Goal: Information Seeking & Learning: Learn about a topic

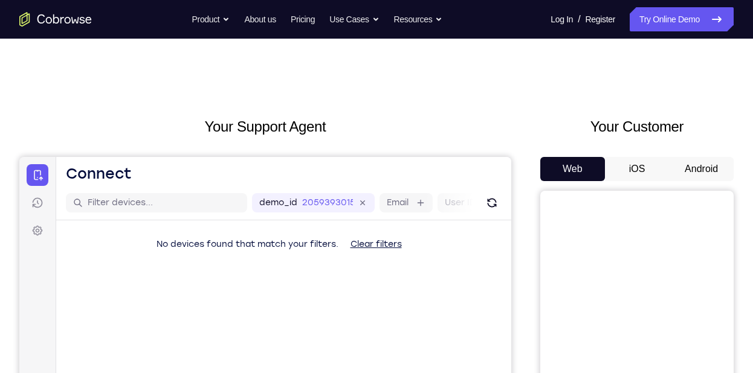
click at [683, 161] on button "Android" at bounding box center [701, 169] width 65 height 24
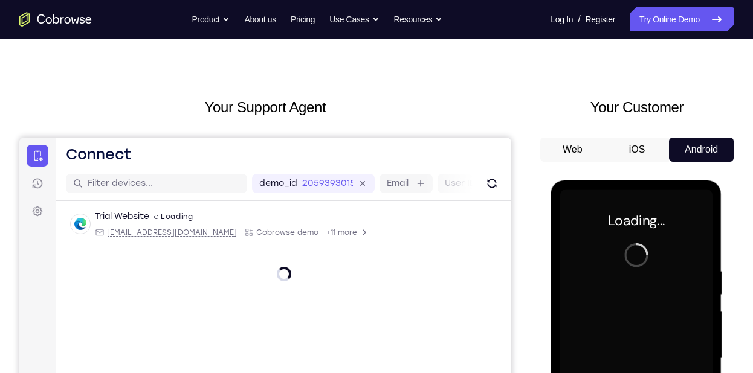
scroll to position [58, 0]
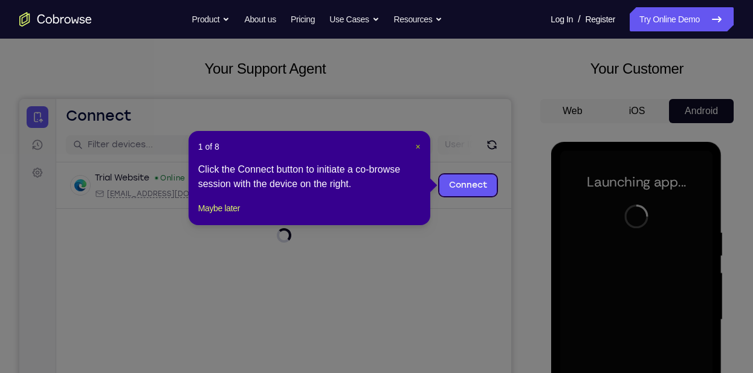
click at [419, 147] on span "×" at bounding box center [418, 147] width 5 height 10
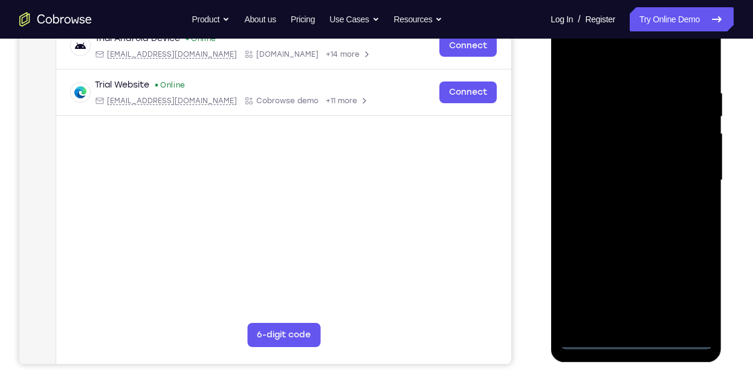
scroll to position [198, 0]
click at [639, 344] on div at bounding box center [636, 180] width 152 height 338
click at [672, 295] on div at bounding box center [636, 180] width 152 height 338
click at [691, 292] on div at bounding box center [636, 180] width 152 height 338
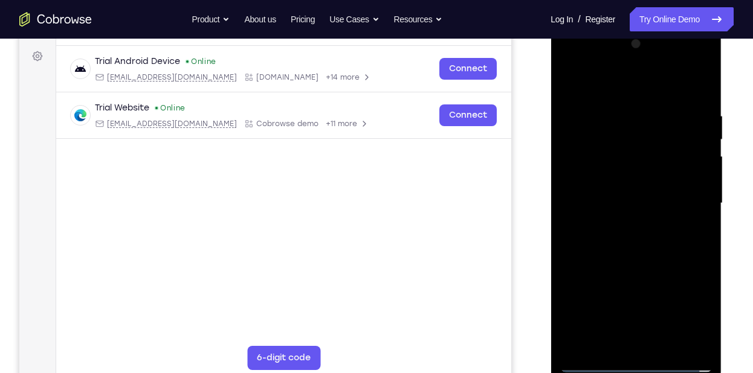
scroll to position [173, 0]
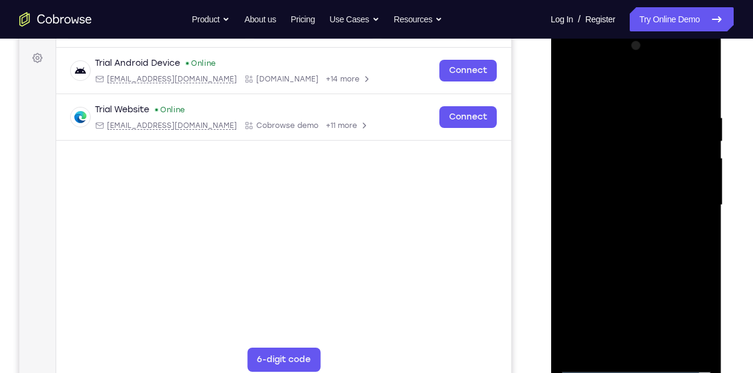
click at [648, 86] on div at bounding box center [636, 205] width 152 height 338
click at [687, 208] on div at bounding box center [636, 205] width 152 height 338
click at [625, 229] on div at bounding box center [636, 205] width 152 height 338
click at [647, 189] on div at bounding box center [636, 205] width 152 height 338
click at [622, 182] on div at bounding box center [636, 205] width 152 height 338
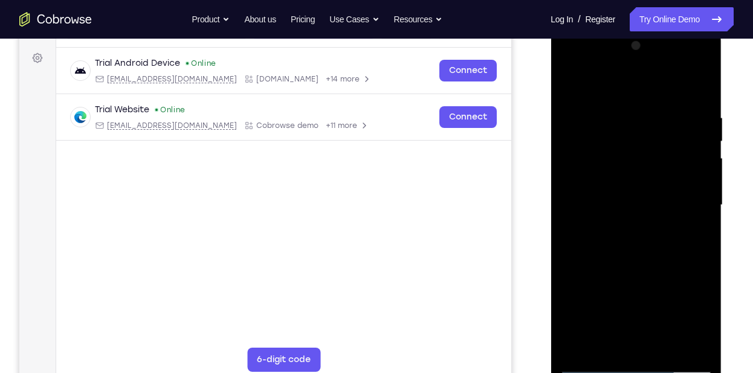
click at [646, 198] on div at bounding box center [636, 205] width 152 height 338
click at [624, 198] on div at bounding box center [636, 205] width 152 height 338
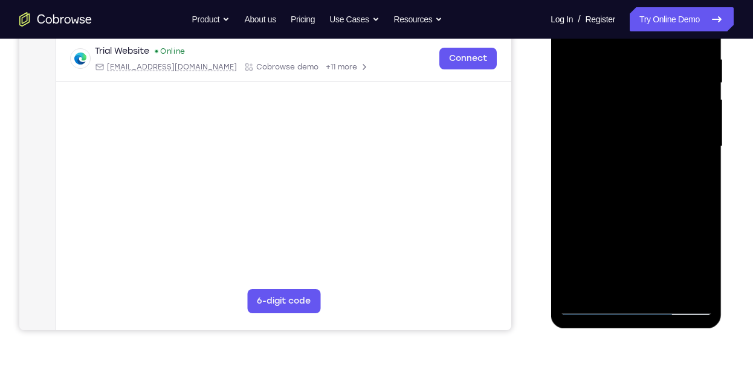
scroll to position [234, 0]
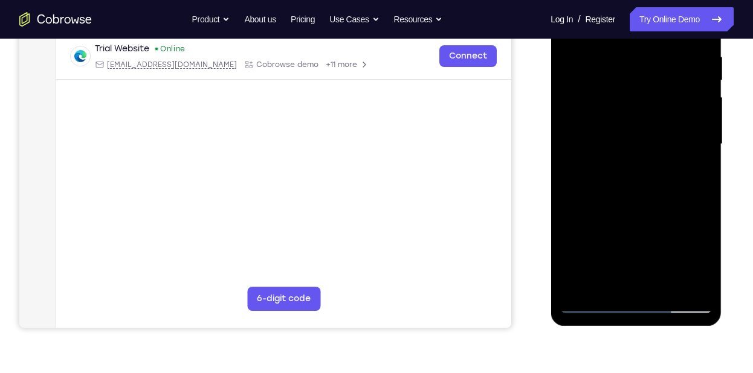
click at [593, 306] on div at bounding box center [636, 144] width 152 height 338
click at [690, 189] on div at bounding box center [636, 144] width 152 height 338
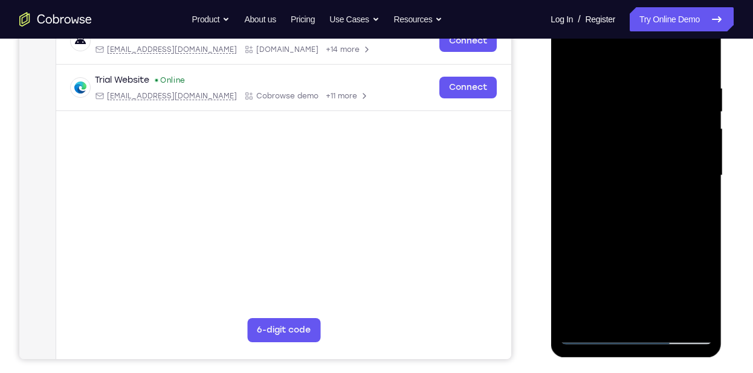
scroll to position [201, 0]
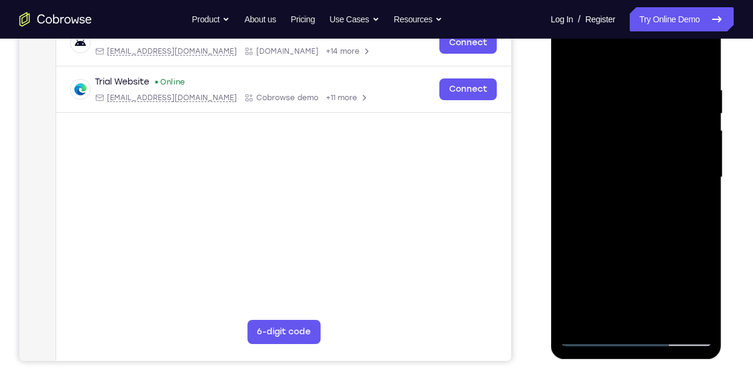
click at [653, 227] on div at bounding box center [636, 177] width 152 height 338
click at [661, 217] on div at bounding box center [636, 177] width 152 height 338
drag, startPoint x: 630, startPoint y: 230, endPoint x: 696, endPoint y: 267, distance: 76.3
click at [696, 267] on div at bounding box center [636, 177] width 152 height 338
click at [583, 335] on div at bounding box center [636, 177] width 152 height 338
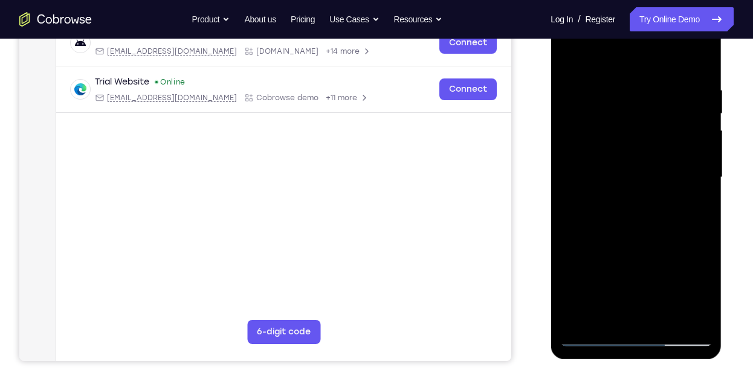
click at [625, 203] on div at bounding box center [636, 177] width 152 height 338
click at [635, 164] on div at bounding box center [636, 177] width 152 height 338
click at [614, 190] on div at bounding box center [636, 177] width 152 height 338
click at [614, 147] on div at bounding box center [636, 177] width 152 height 338
click at [614, 177] on div at bounding box center [636, 177] width 152 height 338
